Goal: Transaction & Acquisition: Purchase product/service

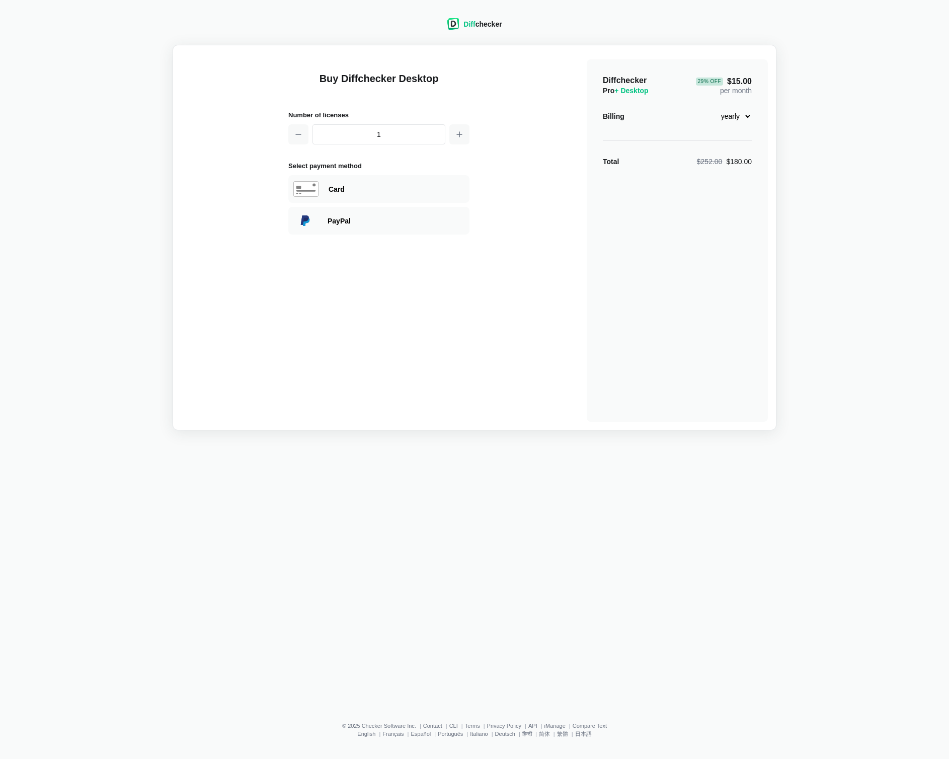
drag, startPoint x: 0, startPoint y: 0, endPoint x: 207, endPoint y: 578, distance: 613.4
click at [207, 578] on div "Diff checker Buy Diffchecker Desktop Number of licenses 1 Select payment method…" at bounding box center [474, 356] width 937 height 700
drag, startPoint x: 313, startPoint y: 528, endPoint x: 251, endPoint y: 612, distance: 104.6
click at [251, 612] on div "Diff checker Buy Diffchecker Desktop Number of licenses 1 Select payment method…" at bounding box center [474, 356] width 937 height 700
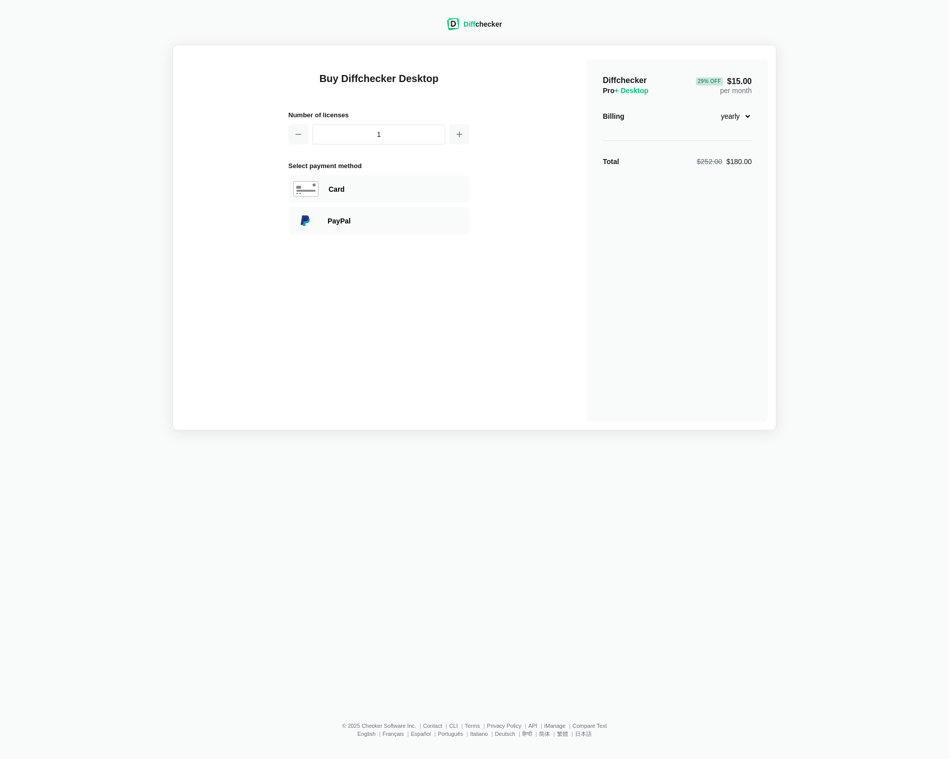
click at [251, 612] on div "Diff checker Buy Diffchecker Desktop Number of licenses 1 Select payment method…" at bounding box center [474, 356] width 937 height 700
drag, startPoint x: 274, startPoint y: 547, endPoint x: 191, endPoint y: 618, distance: 108.8
click at [204, 599] on div "Diff checker Buy Diffchecker Desktop Number of licenses 1 Select payment method…" at bounding box center [474, 356] width 937 height 700
drag, startPoint x: 460, startPoint y: 414, endPoint x: 415, endPoint y: 529, distance: 123.3
click at [415, 529] on div "Diff checker Buy Diffchecker Legal Number of licenses 1 Select payment method V…" at bounding box center [474, 356] width 937 height 700
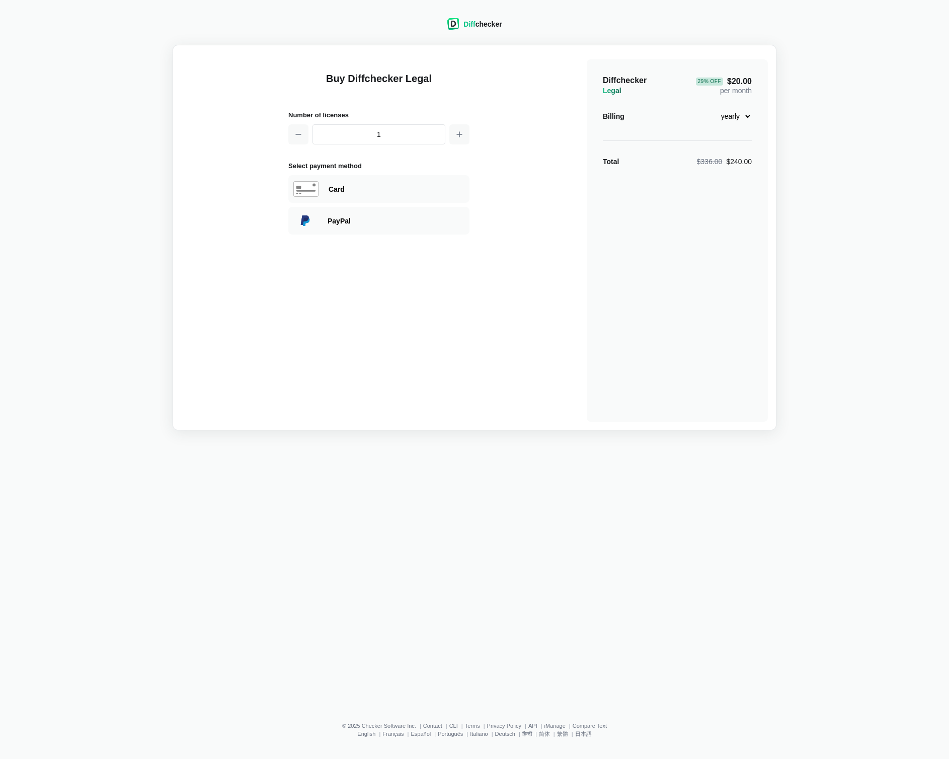
drag, startPoint x: 461, startPoint y: 286, endPoint x: 389, endPoint y: 514, distance: 239.1
click at [389, 514] on div "Diff checker Buy Diffchecker Legal Number of licenses 1 Select payment method V…" at bounding box center [474, 356] width 937 height 700
